Goal: Task Accomplishment & Management: Manage account settings

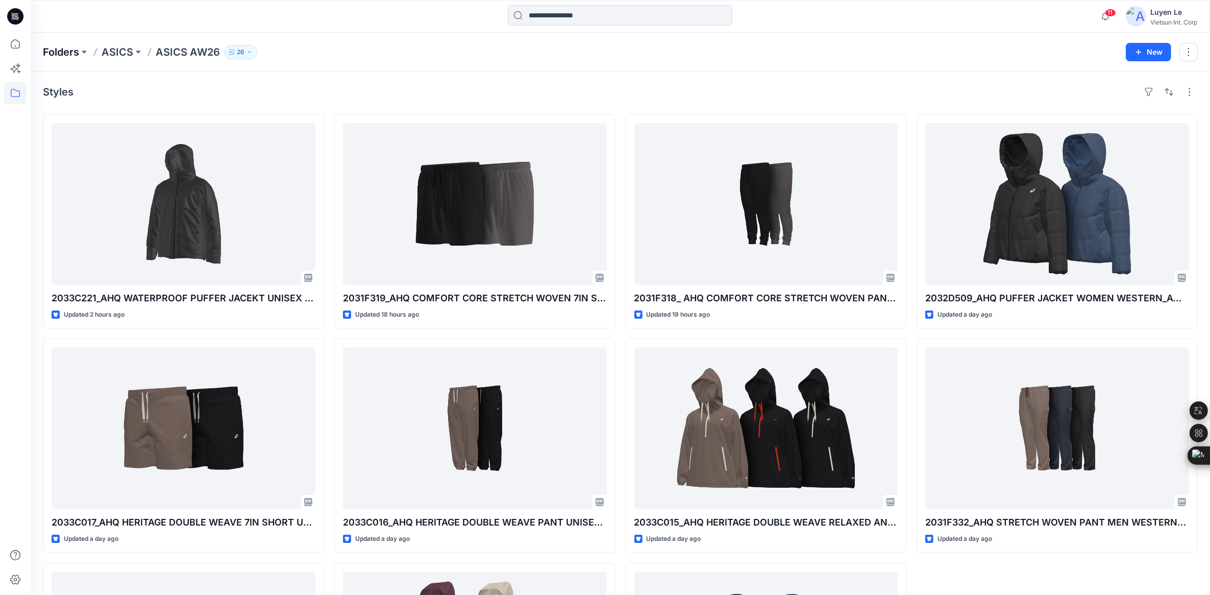
click at [69, 49] on p "Folders" at bounding box center [61, 52] width 36 height 14
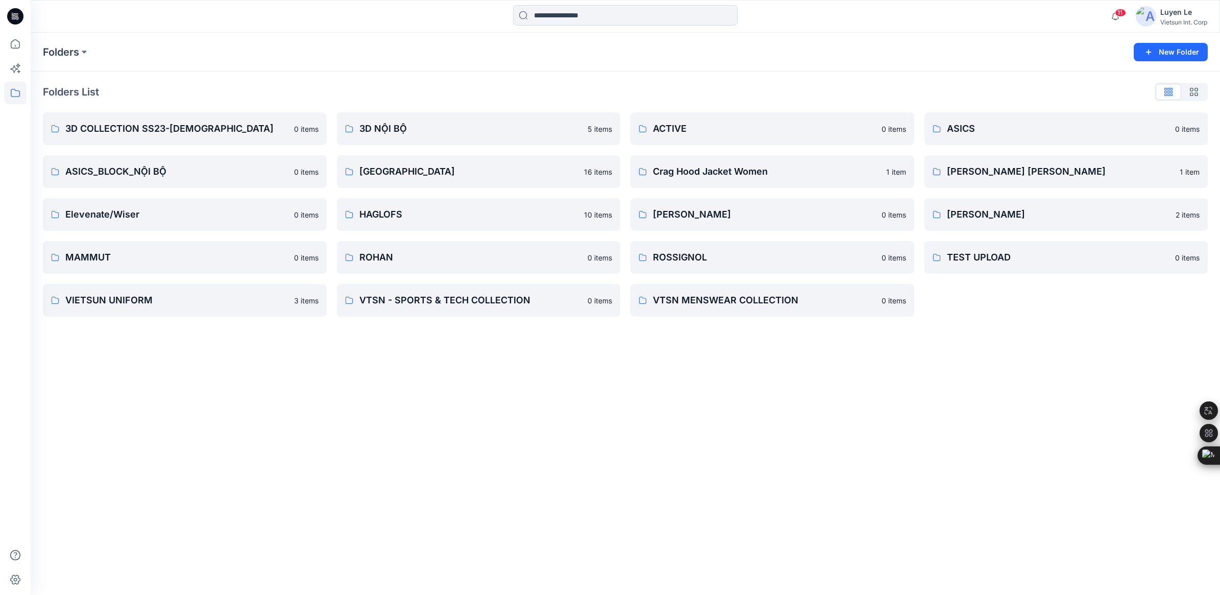
click at [730, 437] on div "Folders New Folder Folders List 3D COLLECTION SS23-[DEMOGRAPHIC_DATA] 0 items A…" at bounding box center [625, 314] width 1189 height 562
click at [383, 389] on div "Folders New Folder Folders List 3D COLLECTION SS23-[DEMOGRAPHIC_DATA] 0 items A…" at bounding box center [625, 314] width 1189 height 562
click at [16, 37] on icon at bounding box center [15, 44] width 22 height 22
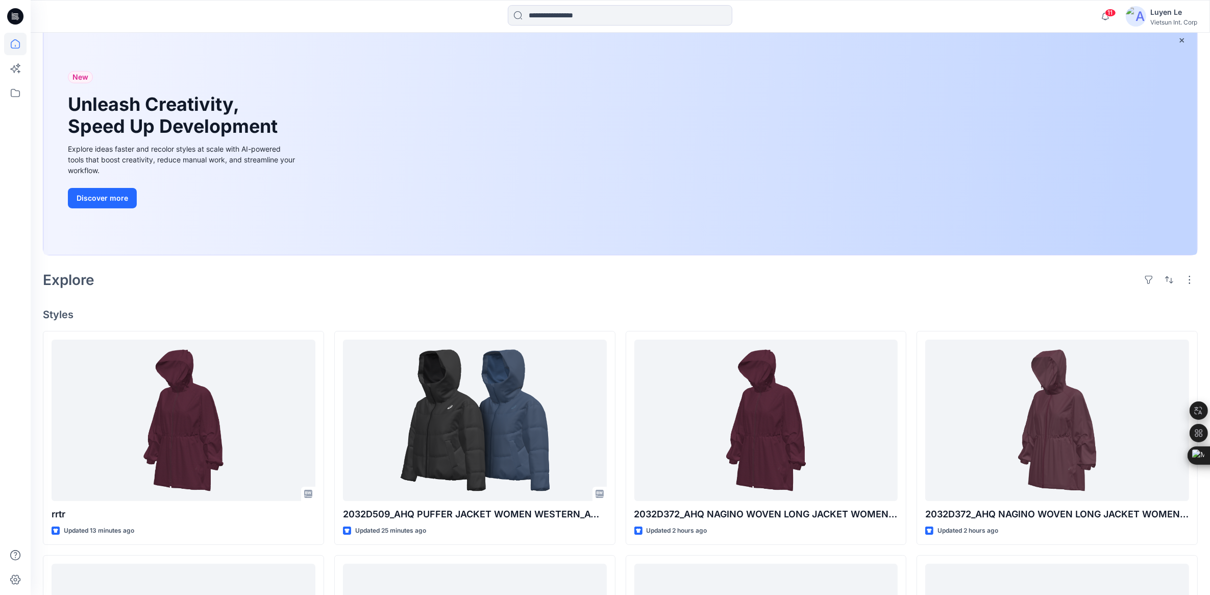
scroll to position [319, 0]
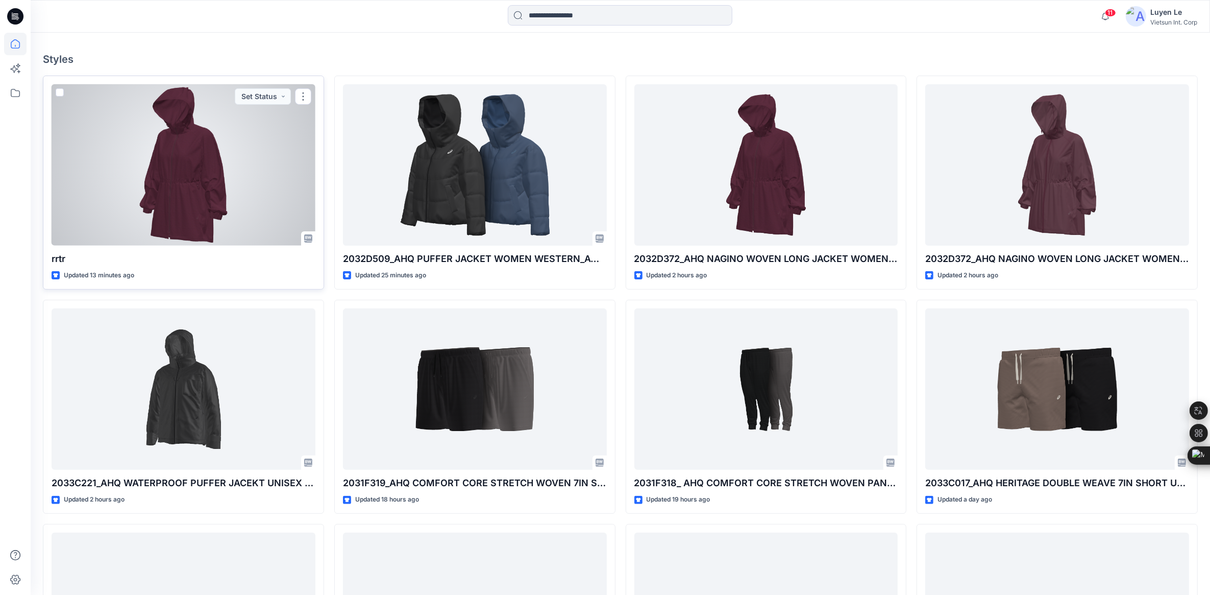
click at [175, 172] on div at bounding box center [184, 165] width 264 height 162
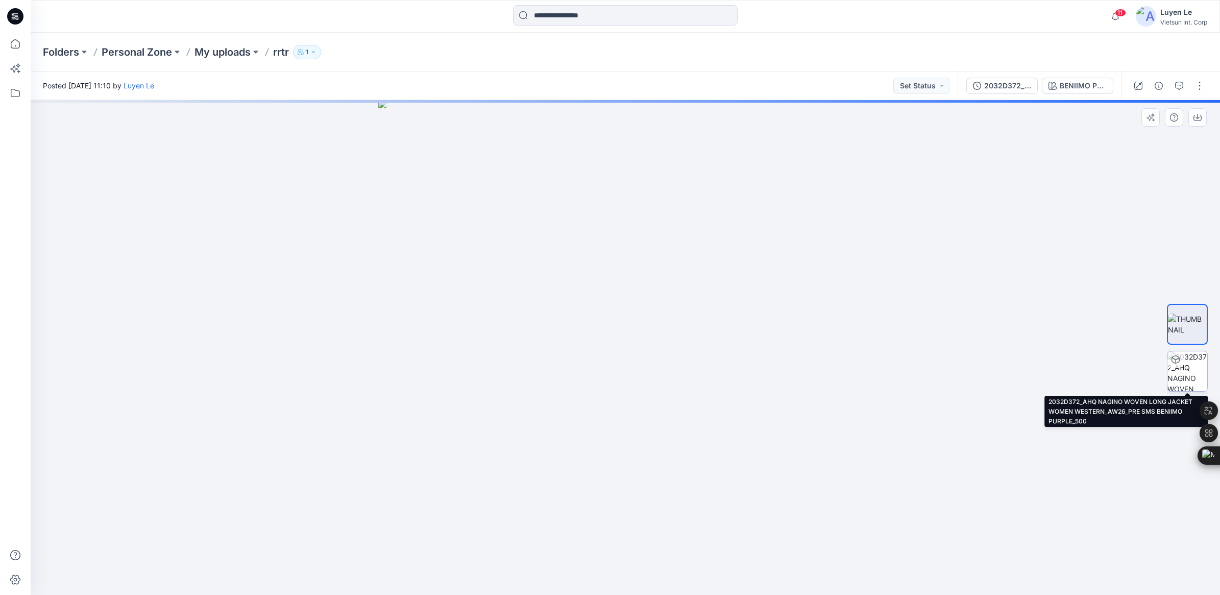
click at [1184, 373] on img at bounding box center [1187, 371] width 40 height 40
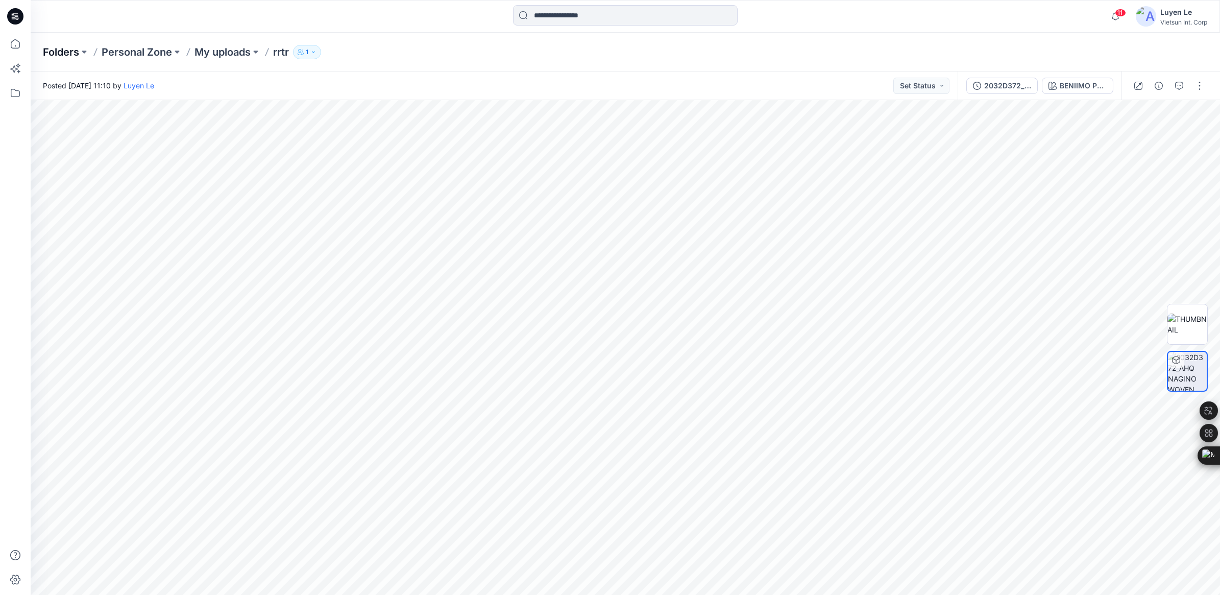
click at [61, 50] on p "Folders" at bounding box center [61, 52] width 36 height 14
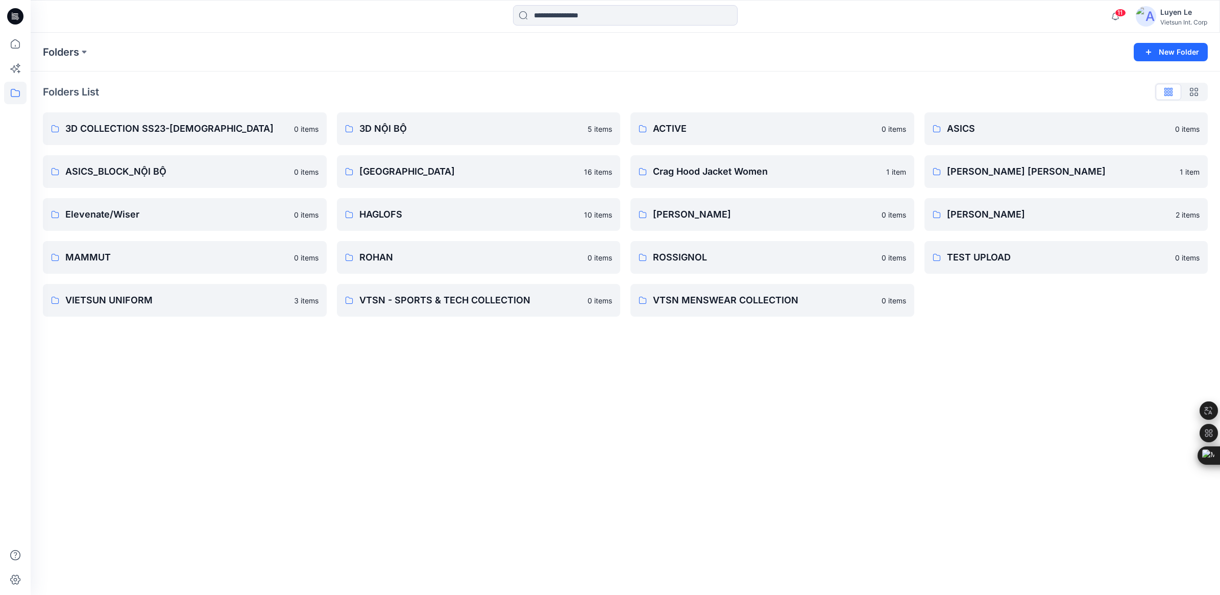
click at [342, 406] on div "Folders New Folder Folders List 3D COLLECTION SS23-[DEMOGRAPHIC_DATA] 0 items A…" at bounding box center [625, 314] width 1189 height 562
click at [23, 43] on icon at bounding box center [15, 44] width 22 height 22
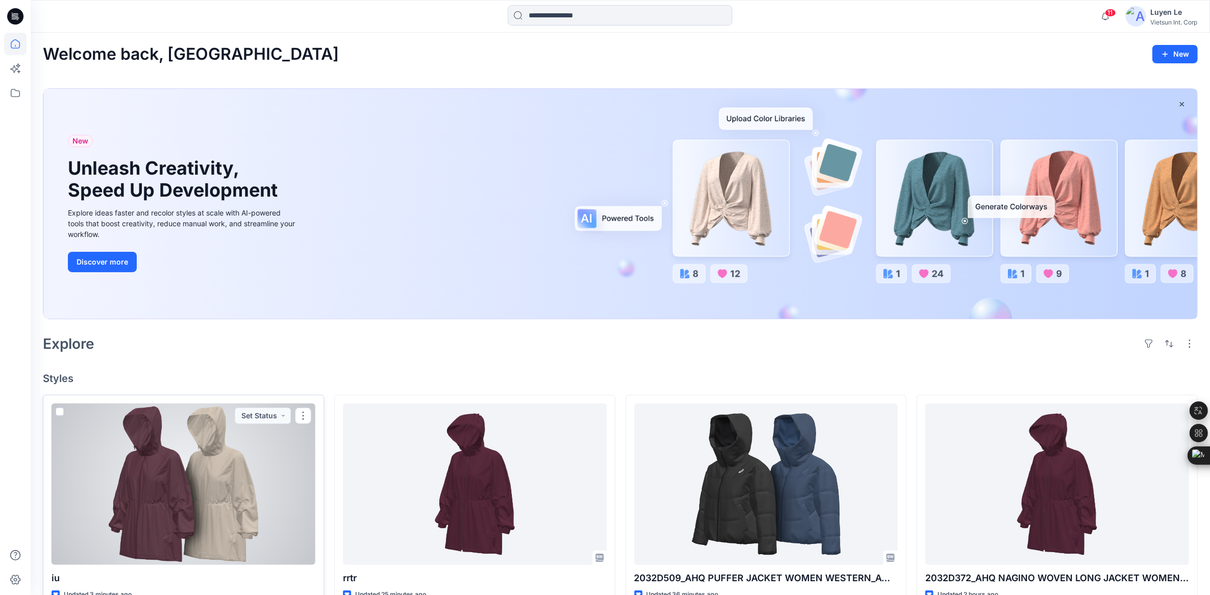
click at [210, 487] on div at bounding box center [184, 484] width 264 height 162
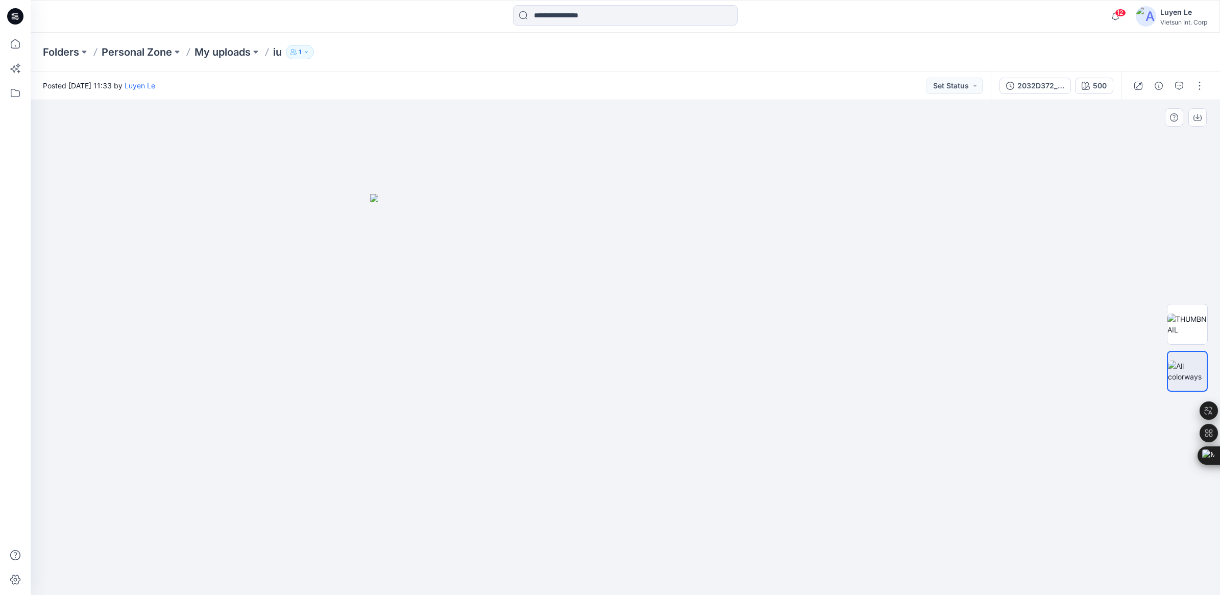
click at [945, 314] on div at bounding box center [625, 347] width 1189 height 495
click at [152, 52] on p "Personal Zone" at bounding box center [137, 52] width 70 height 14
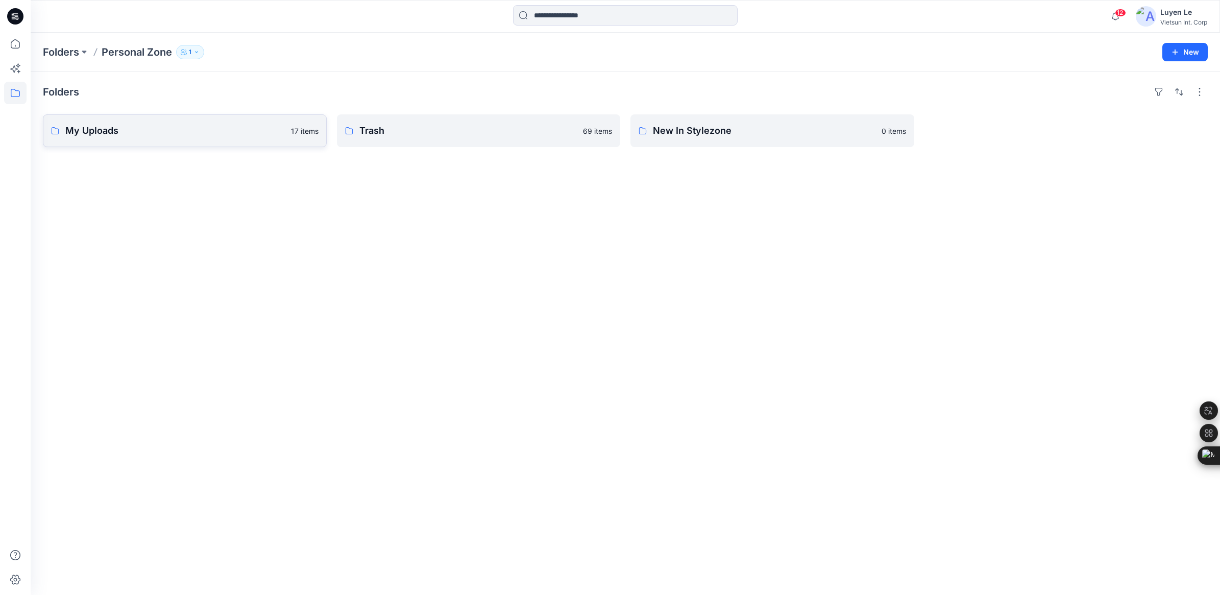
click at [113, 127] on p "My Uploads" at bounding box center [174, 131] width 219 height 14
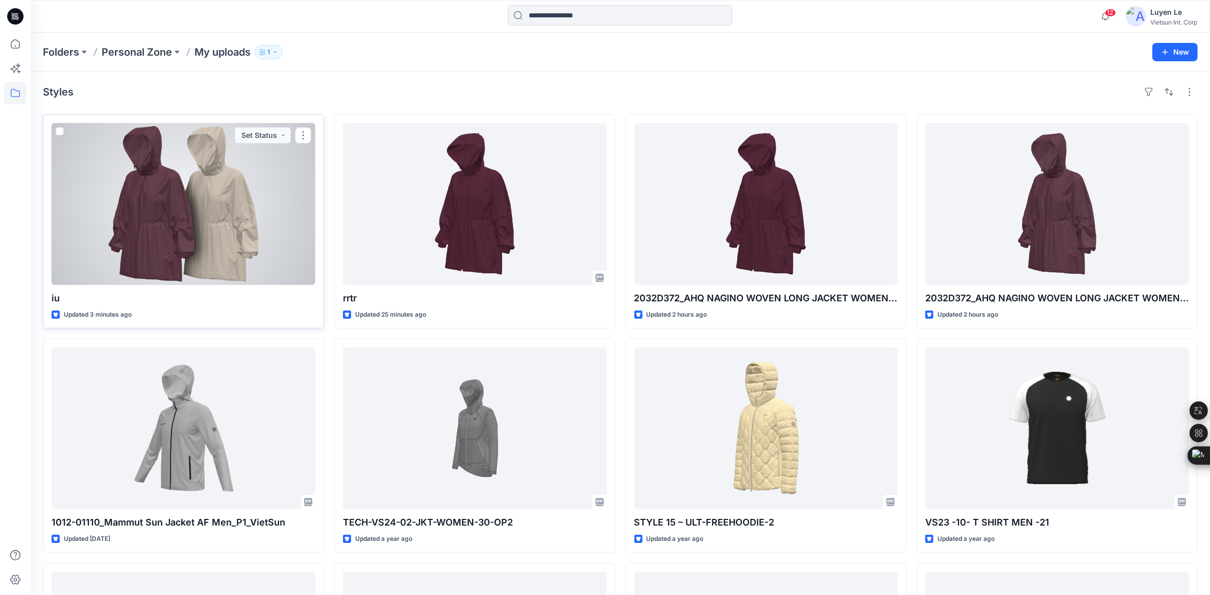
click at [194, 233] on div at bounding box center [184, 204] width 264 height 162
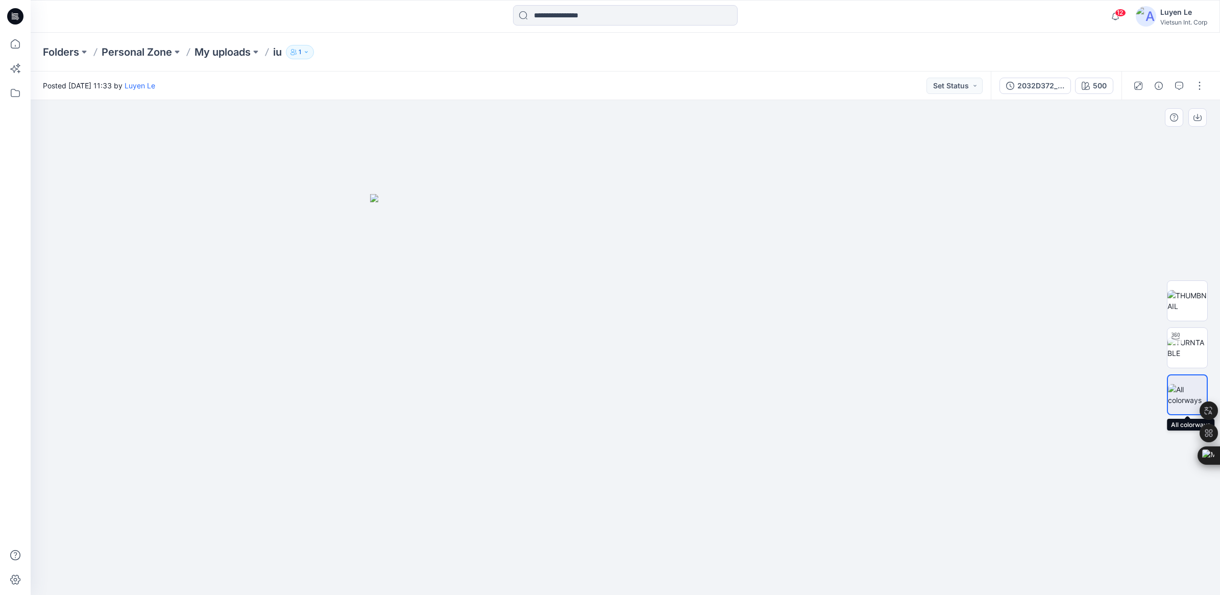
click at [1175, 393] on img at bounding box center [1187, 394] width 39 height 21
click at [1183, 358] on img at bounding box center [1187, 347] width 40 height 21
click at [131, 52] on p "Personal Zone" at bounding box center [137, 52] width 70 height 14
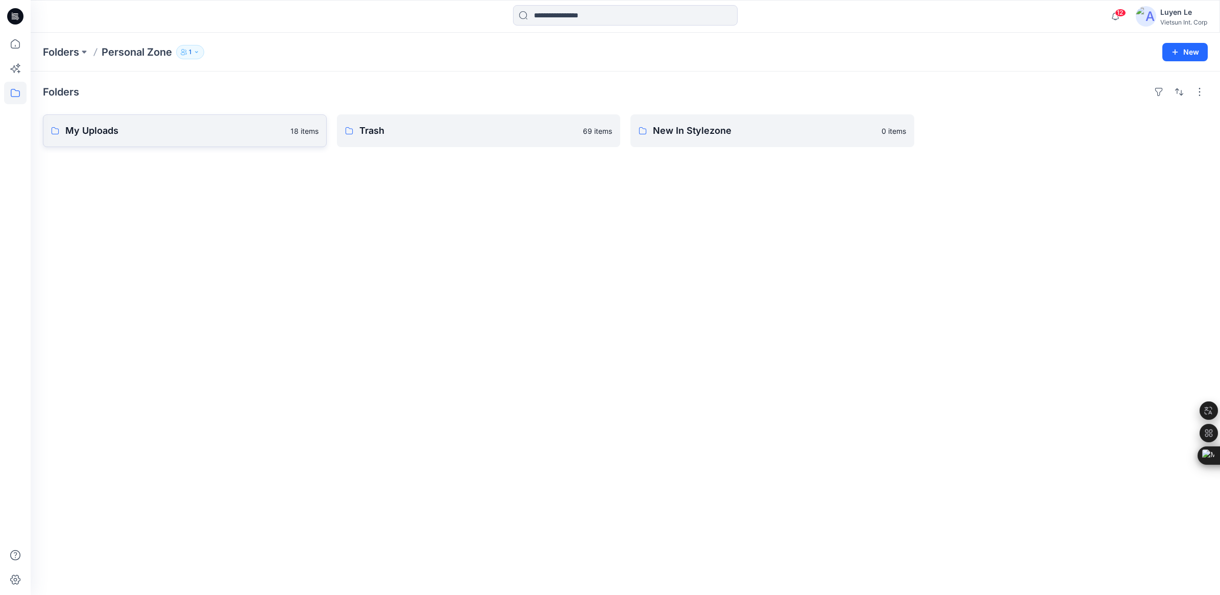
click at [110, 124] on p "My Uploads" at bounding box center [174, 131] width 219 height 14
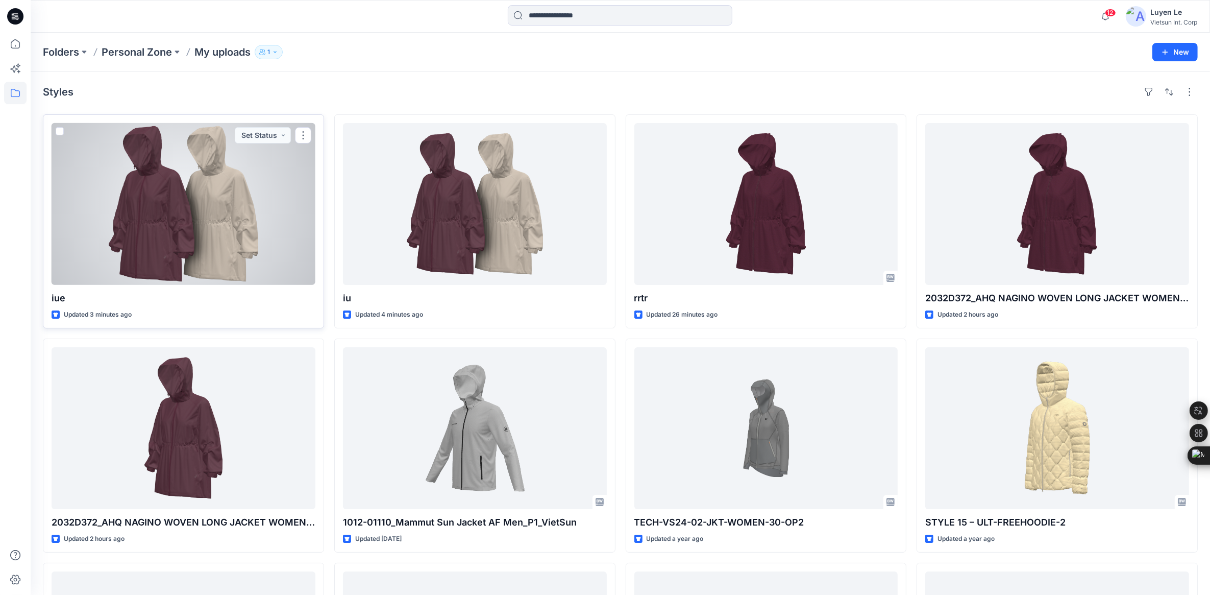
click at [170, 231] on div at bounding box center [184, 204] width 264 height 162
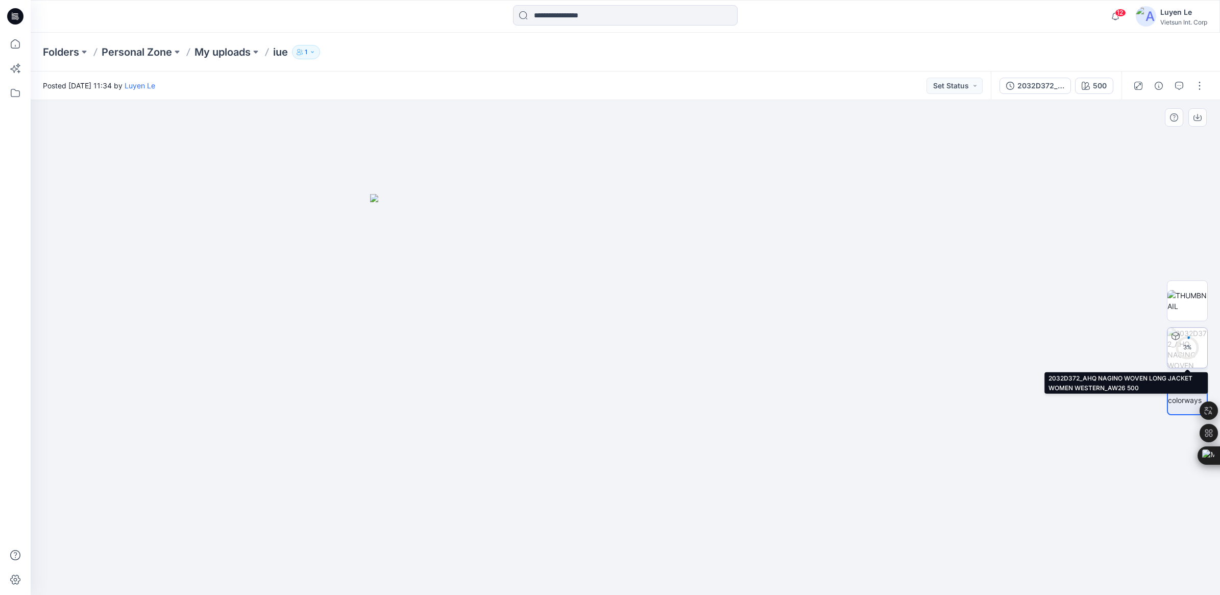
click at [1190, 350] on div "3 %" at bounding box center [1187, 347] width 25 height 9
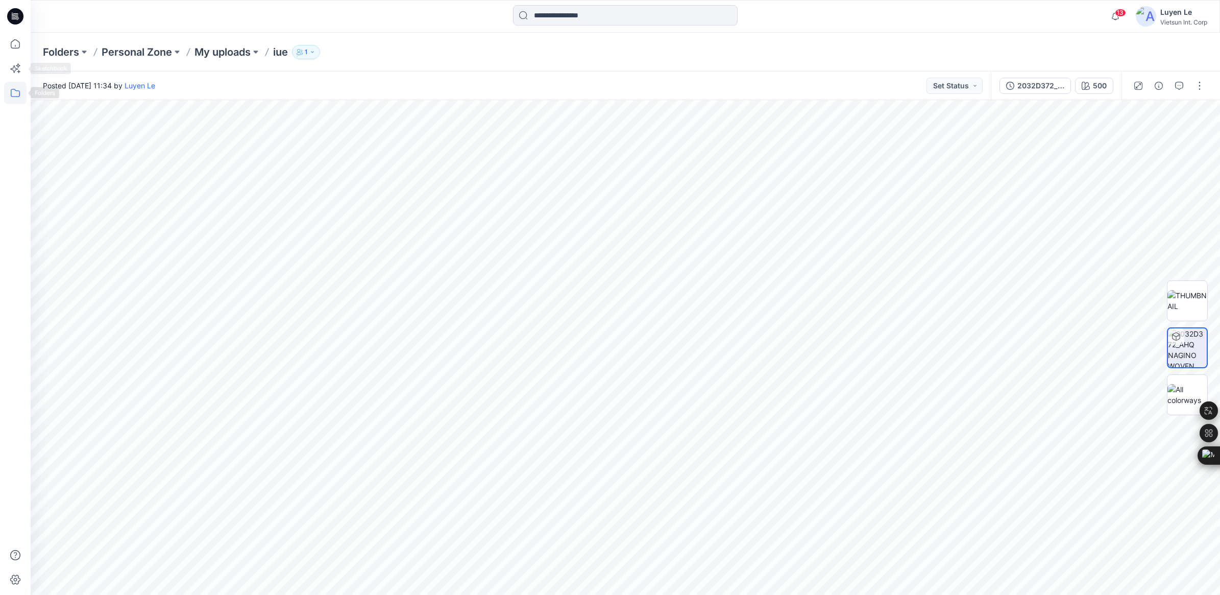
click at [14, 92] on icon at bounding box center [15, 93] width 22 height 22
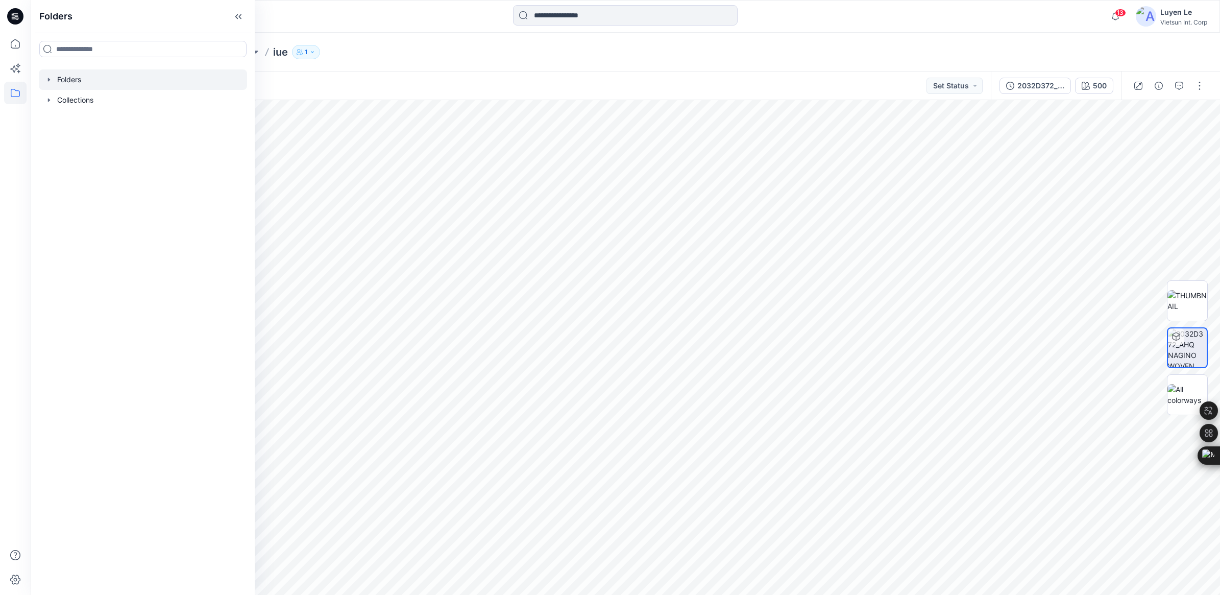
click at [70, 79] on div at bounding box center [143, 79] width 208 height 20
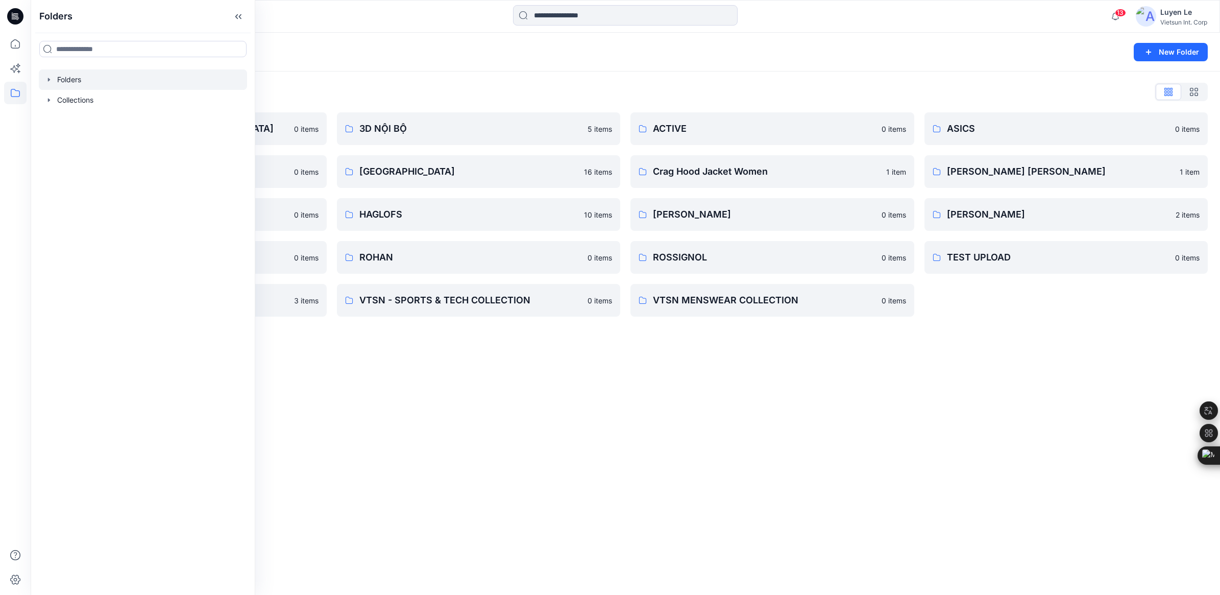
click at [805, 363] on div "Folders New Folder Folders List 3D COLLECTION SS23-[DEMOGRAPHIC_DATA] 0 items A…" at bounding box center [625, 314] width 1189 height 562
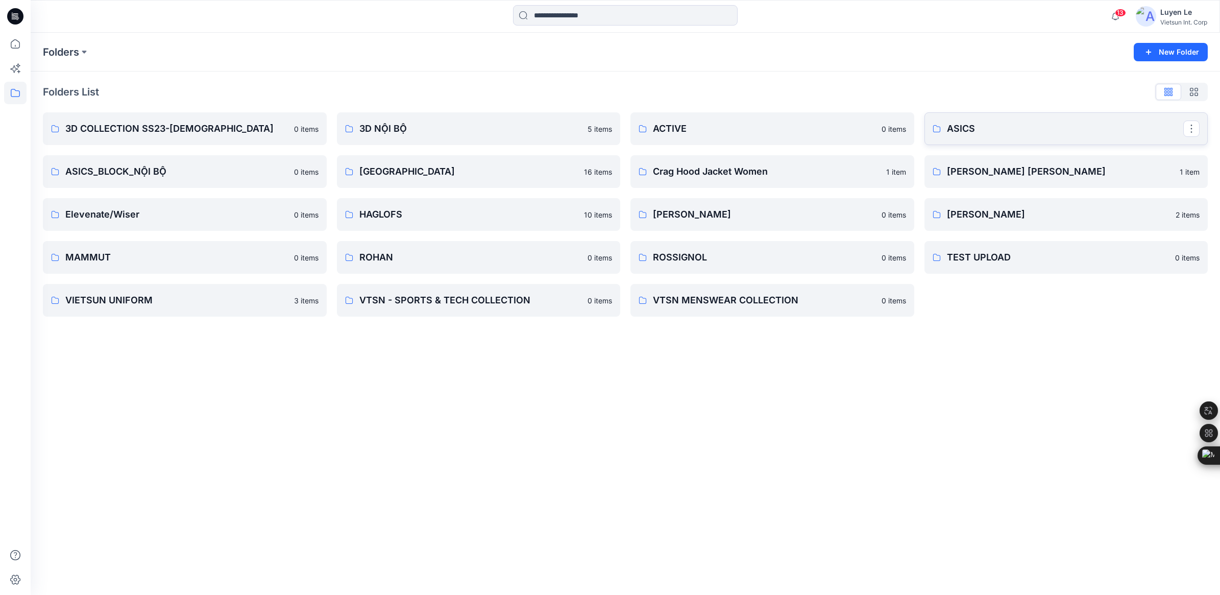
click at [1017, 116] on link "ASICS" at bounding box center [1066, 128] width 284 height 33
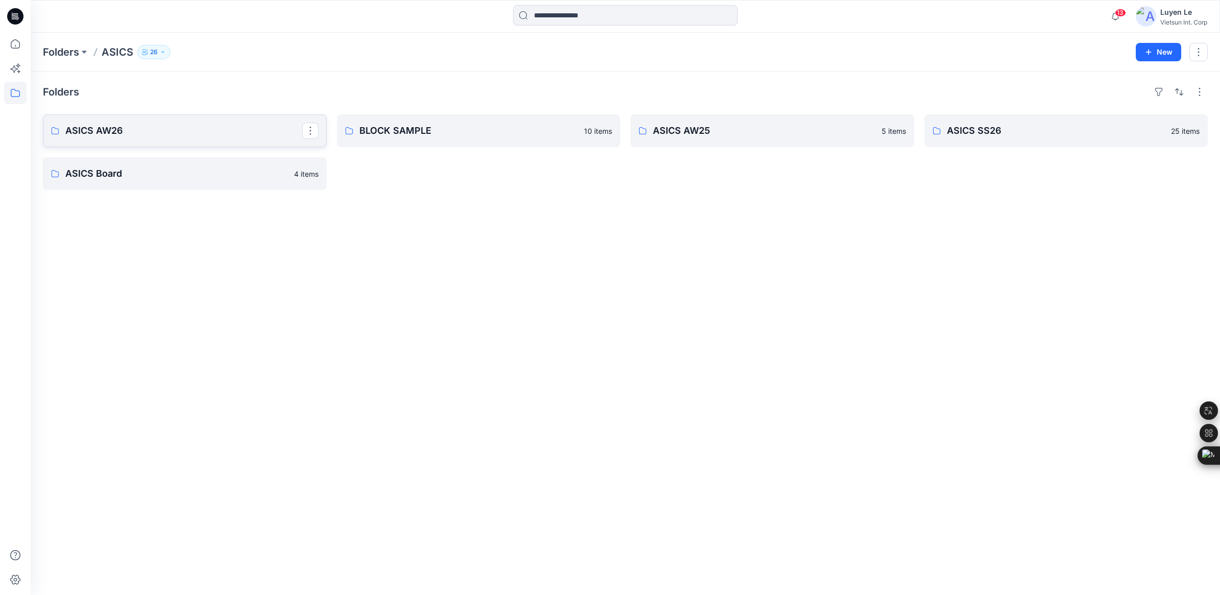
click at [189, 128] on p "ASICS AW26" at bounding box center [183, 131] width 237 height 14
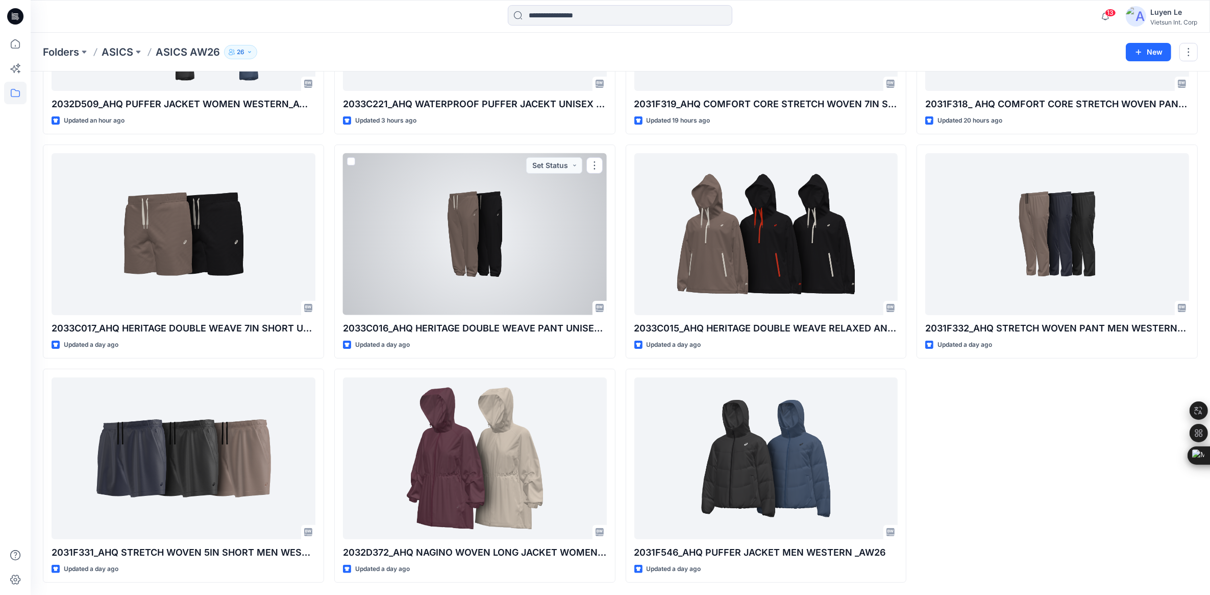
scroll to position [194, 0]
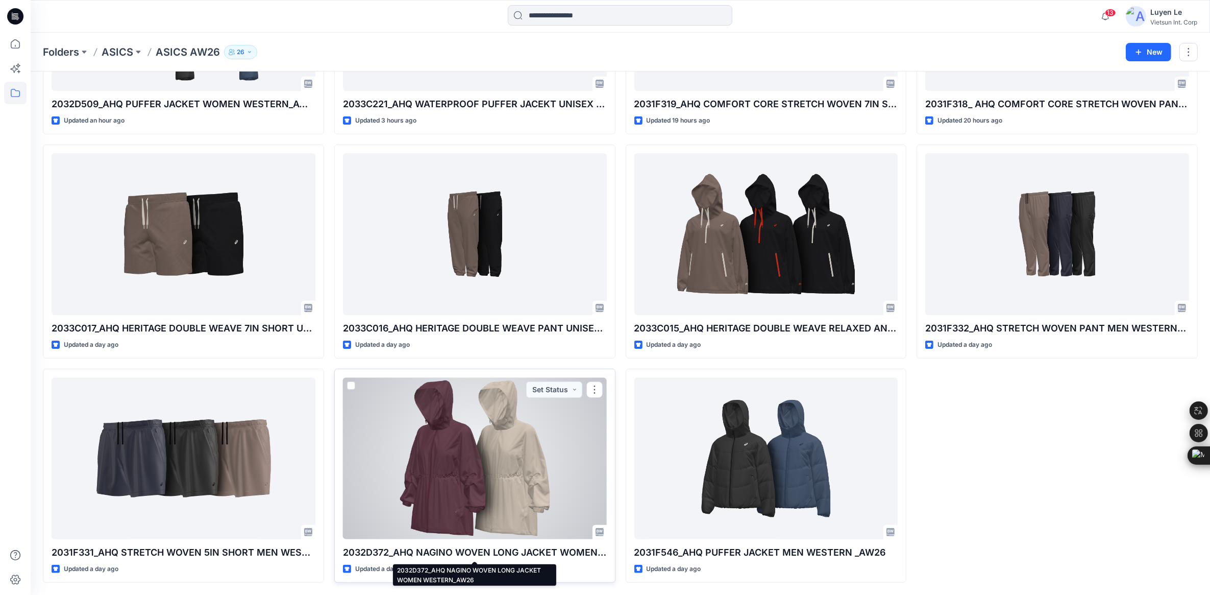
click at [532, 494] on div at bounding box center [475, 458] width 264 height 162
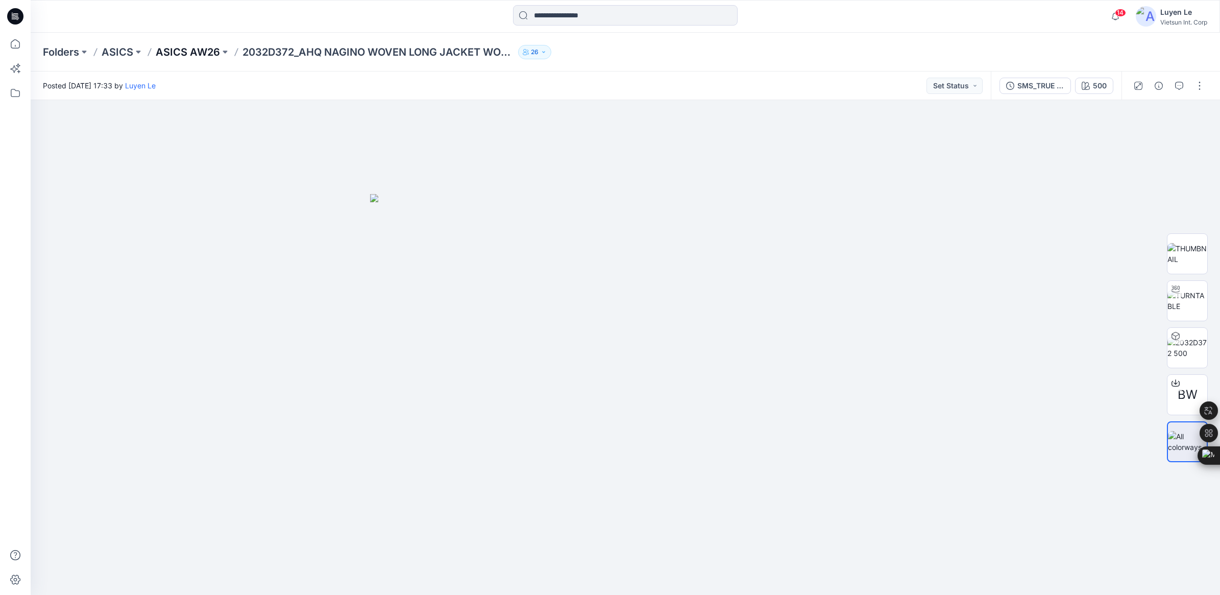
click at [177, 49] on p "ASICS AW26" at bounding box center [188, 52] width 64 height 14
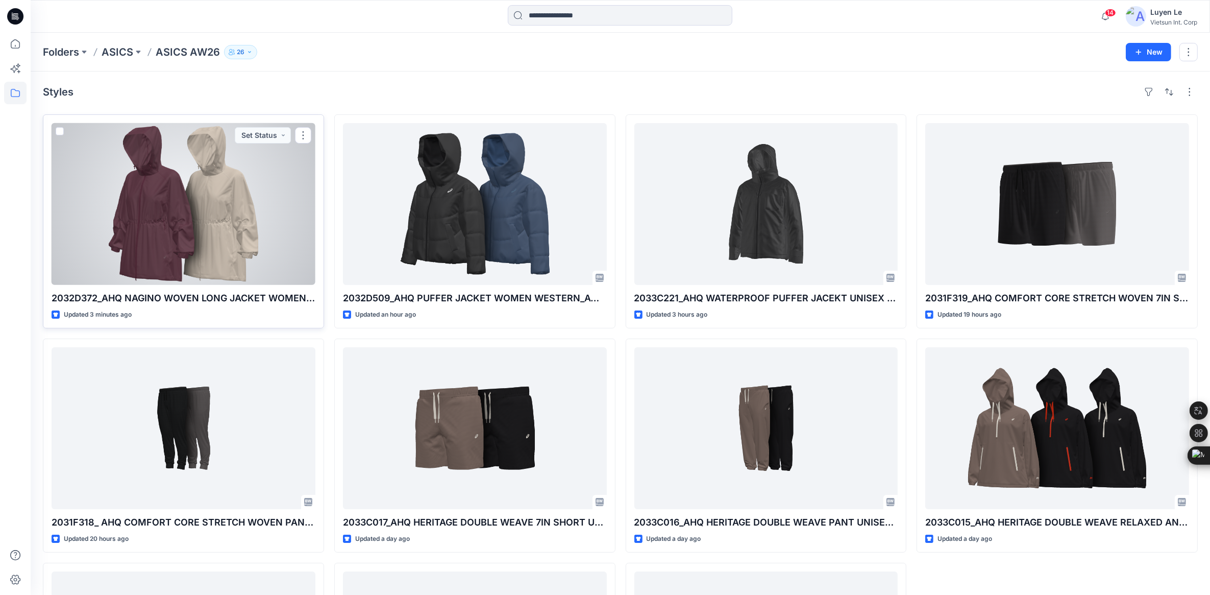
click at [178, 205] on div at bounding box center [184, 204] width 264 height 162
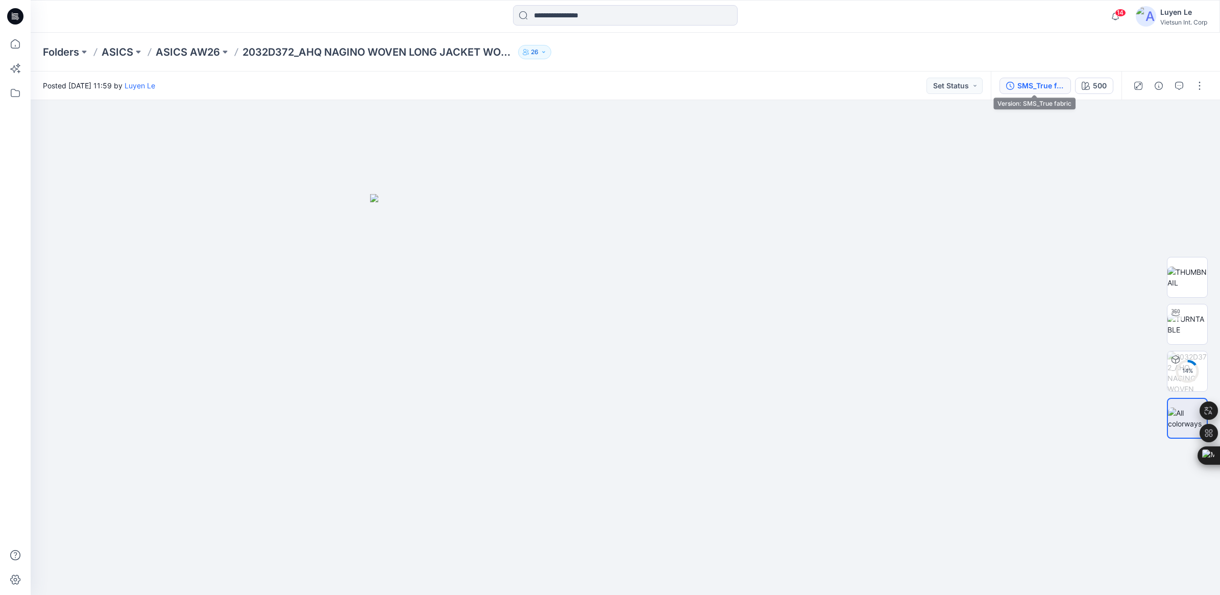
click at [1042, 84] on div "SMS_True fabric" at bounding box center [1040, 85] width 47 height 11
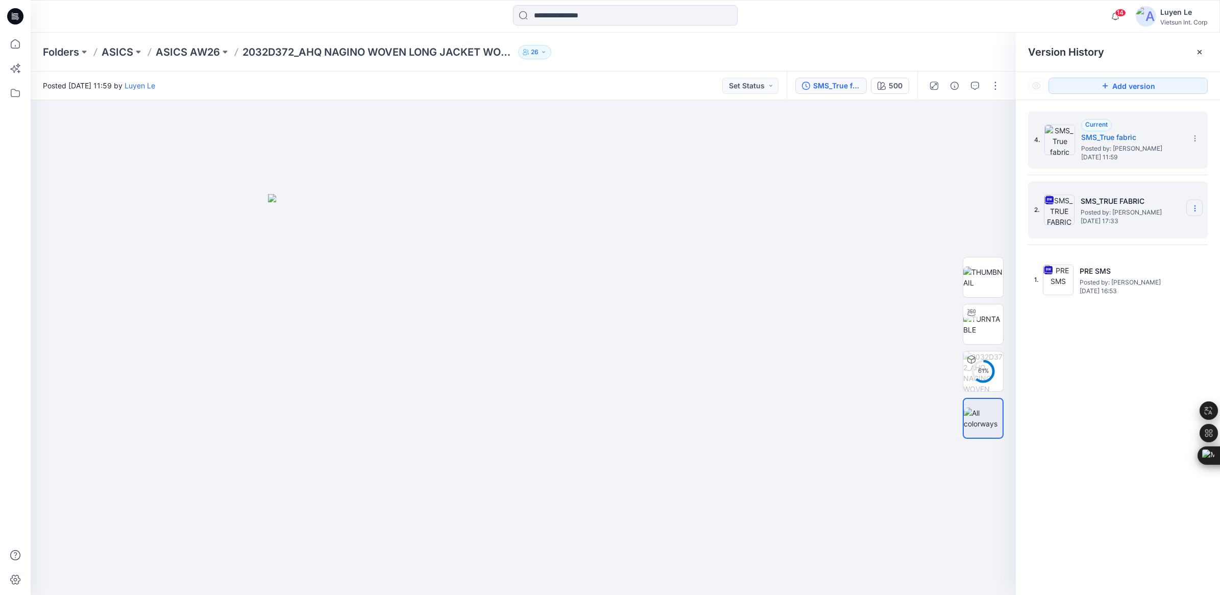
click at [1195, 206] on icon at bounding box center [1194, 206] width 1 height 1
click at [1115, 317] on span "Delete Version" at bounding box center [1124, 315] width 47 height 12
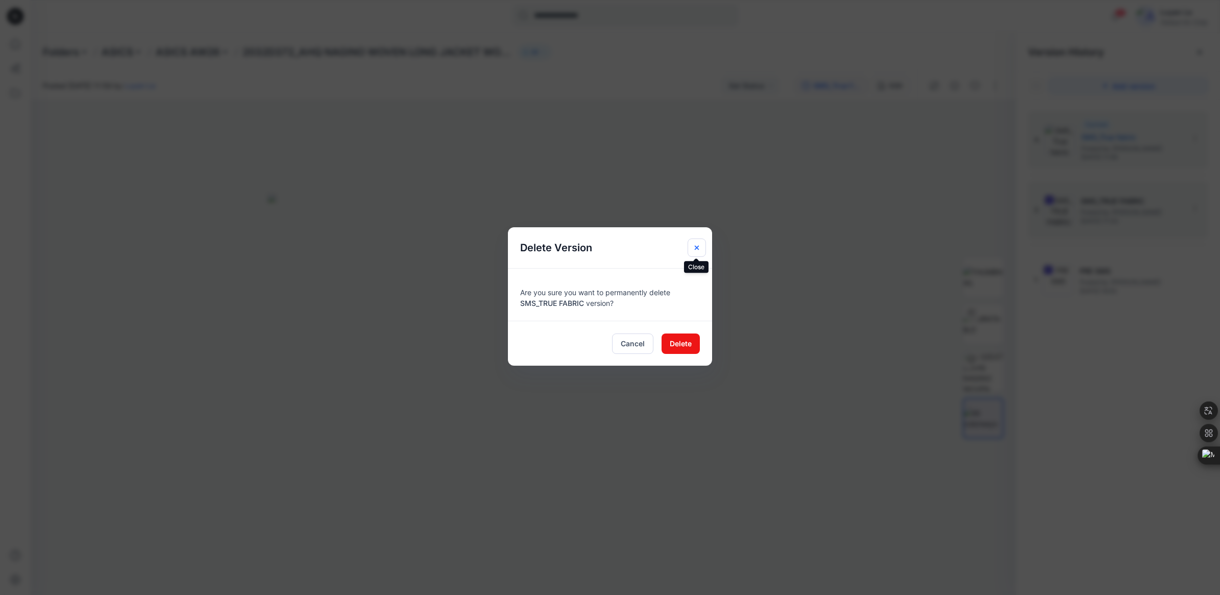
click at [693, 250] on icon "Close" at bounding box center [697, 247] width 8 height 8
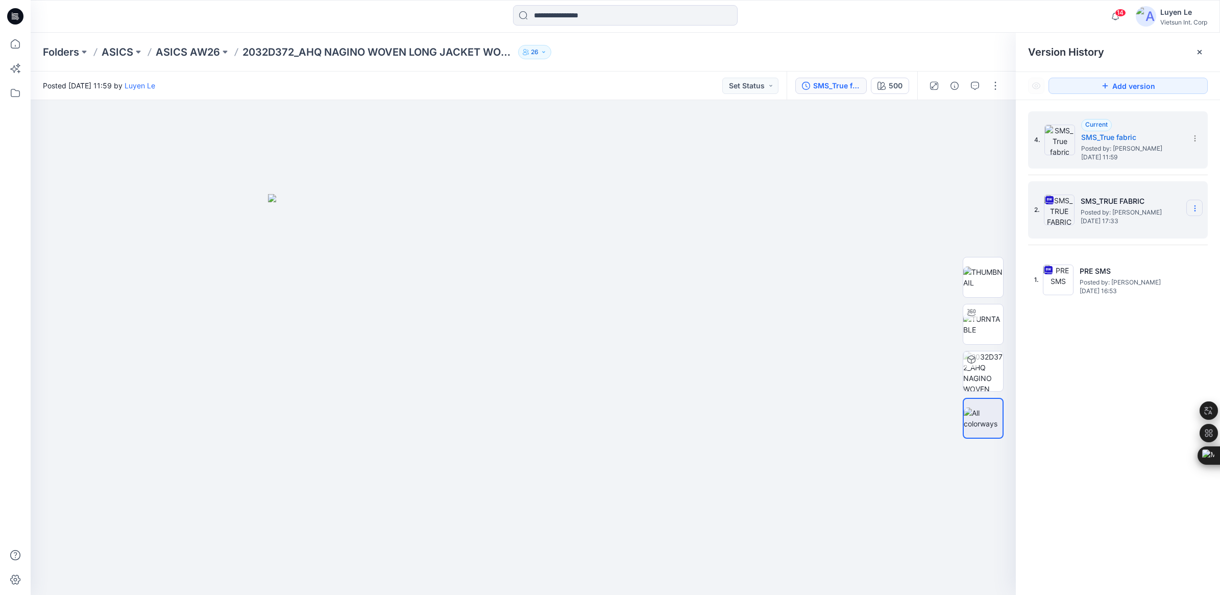
click at [1195, 210] on icon at bounding box center [1195, 208] width 8 height 8
click at [1116, 312] on span "Delete Version" at bounding box center [1124, 315] width 47 height 12
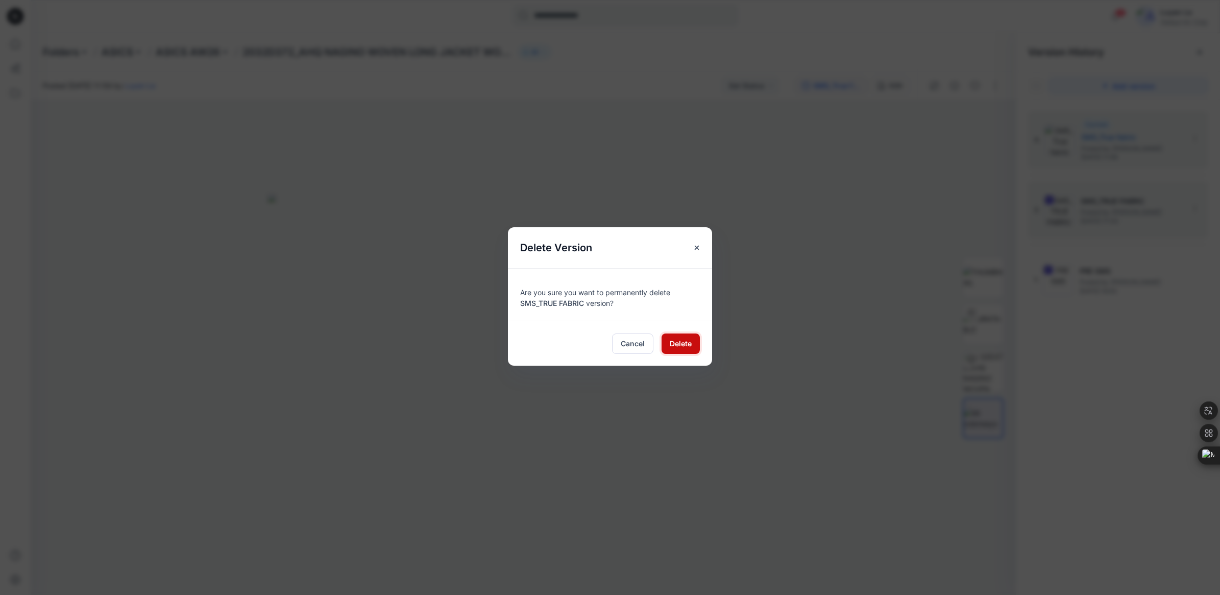
click at [683, 345] on span "Delete" at bounding box center [681, 343] width 22 height 11
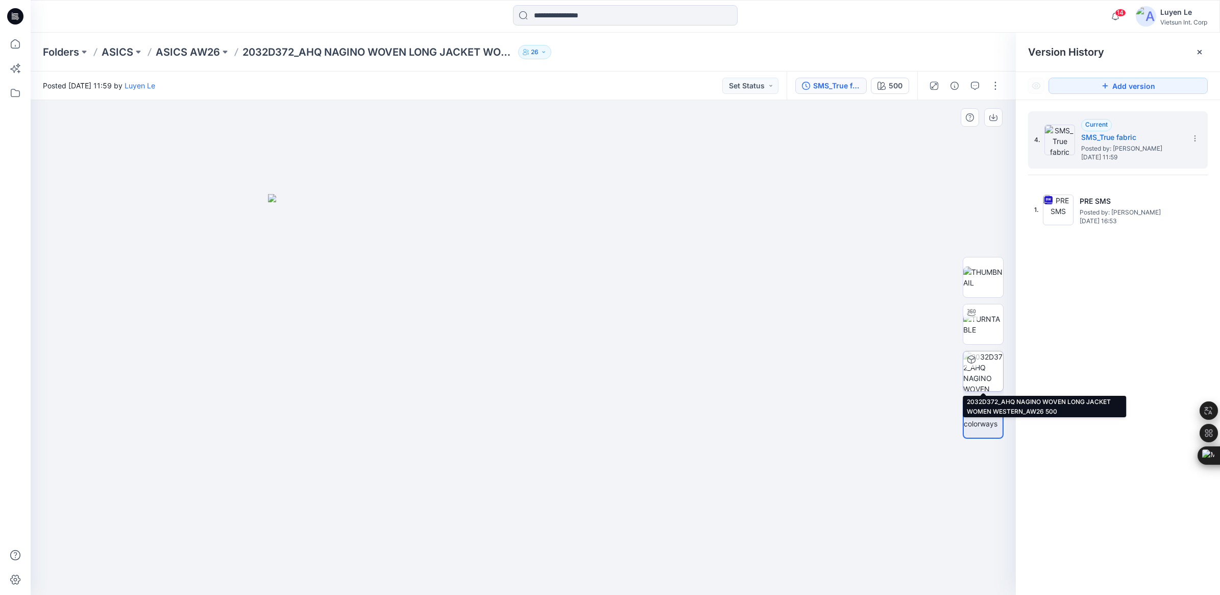
click at [981, 368] on img at bounding box center [983, 371] width 40 height 40
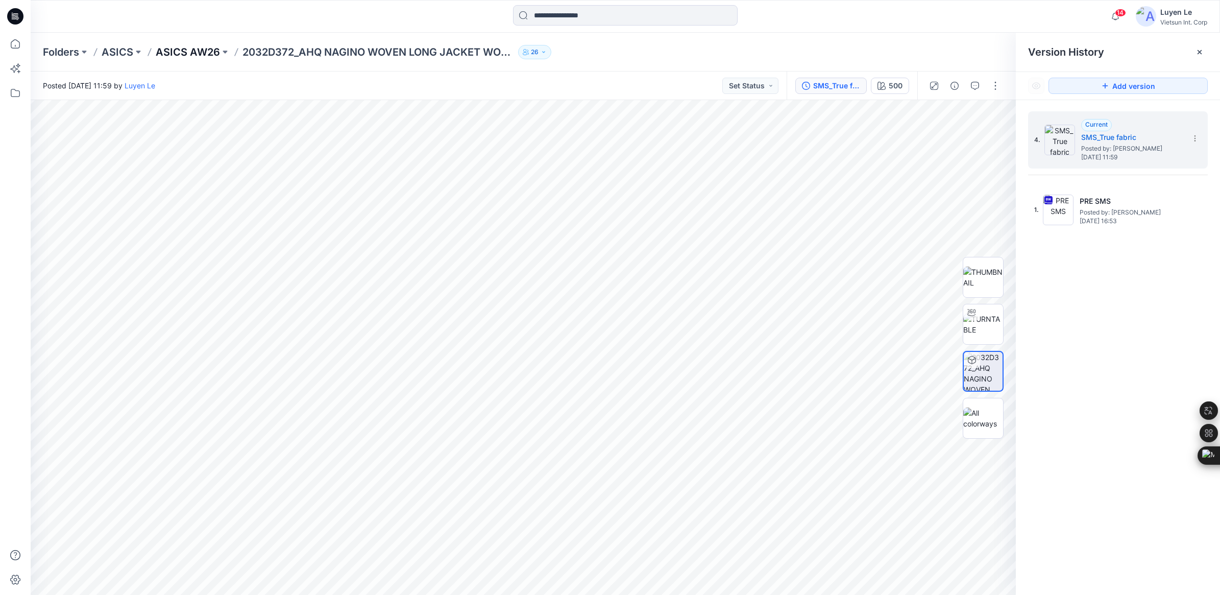
click at [198, 47] on p "ASICS AW26" at bounding box center [188, 52] width 64 height 14
